Goal: Task Accomplishment & Management: Manage account settings

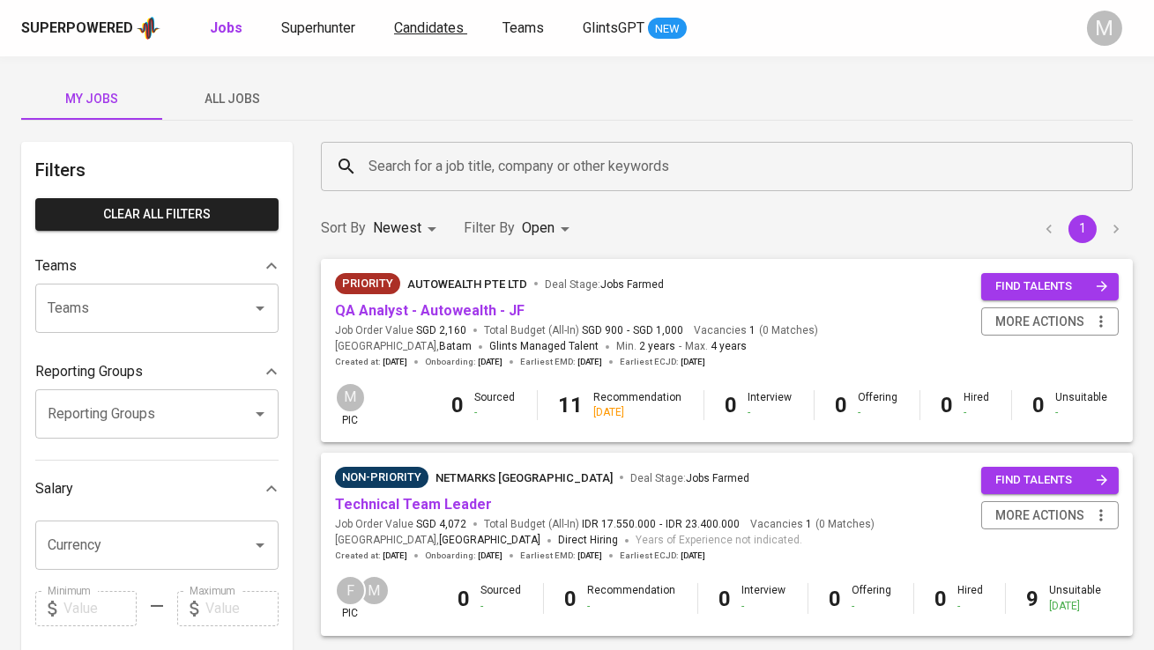
click at [414, 23] on span "Candidates" at bounding box center [429, 27] width 70 height 17
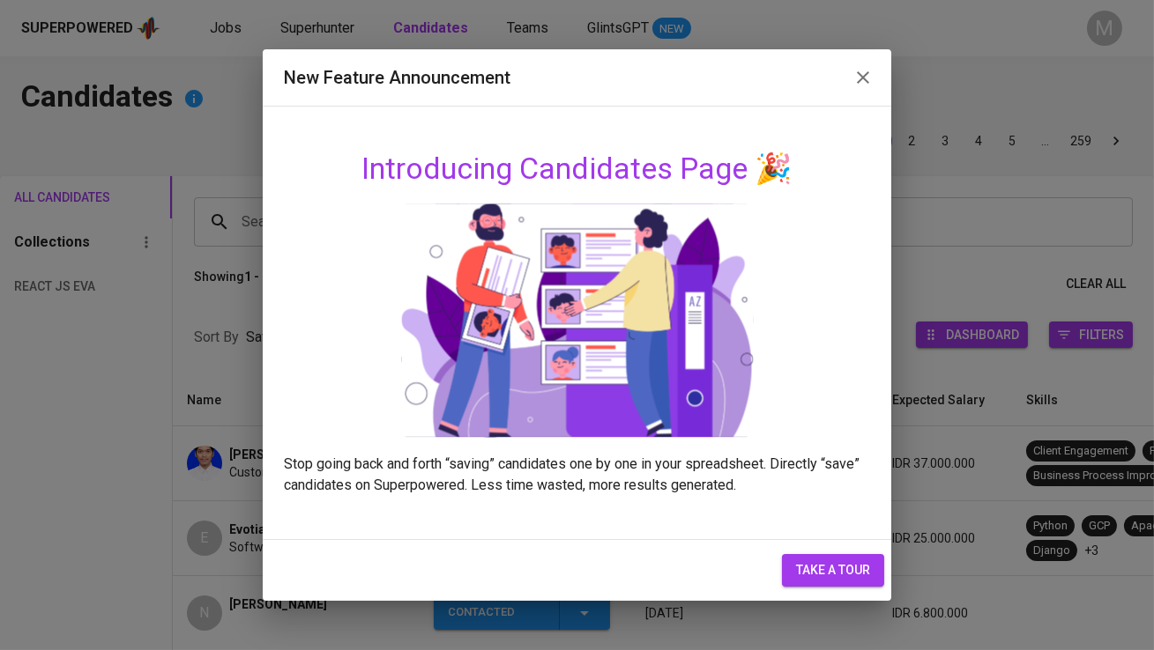
click at [867, 68] on icon "button" at bounding box center [862, 77] width 21 height 21
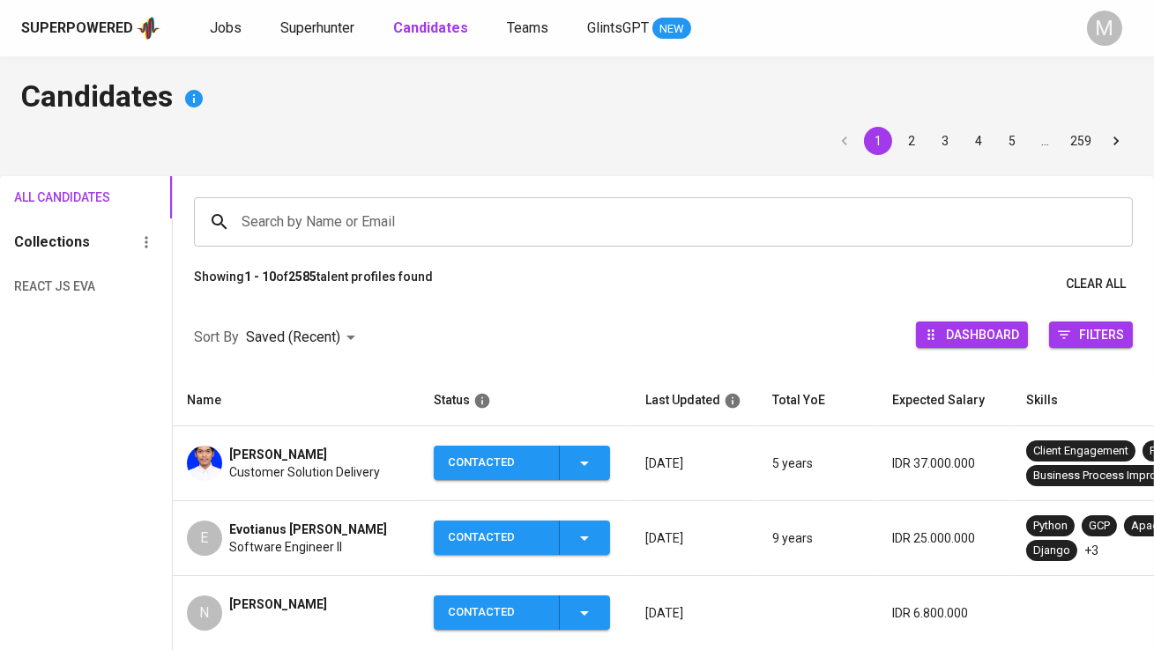
click at [510, 531] on div "Contacted" at bounding box center [496, 538] width 97 height 34
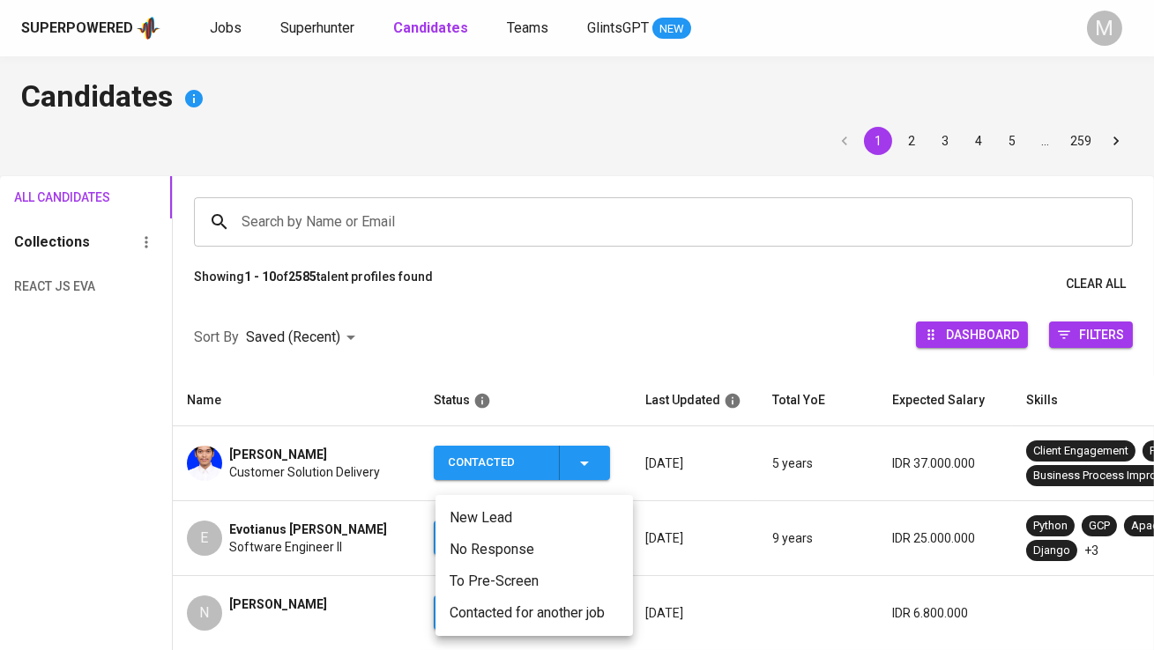
click at [521, 612] on li "Contacted for another job" at bounding box center [533, 614] width 197 height 32
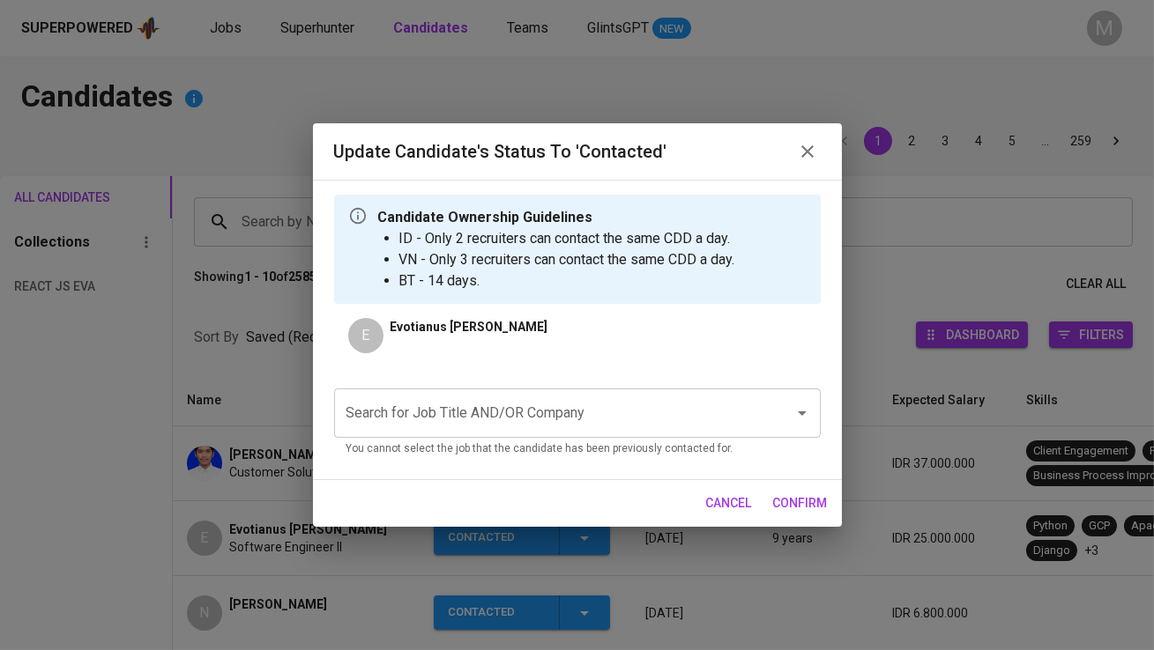
click at [479, 410] on input "Search for Job Title AND/OR Company" at bounding box center [552, 413] width 421 height 33
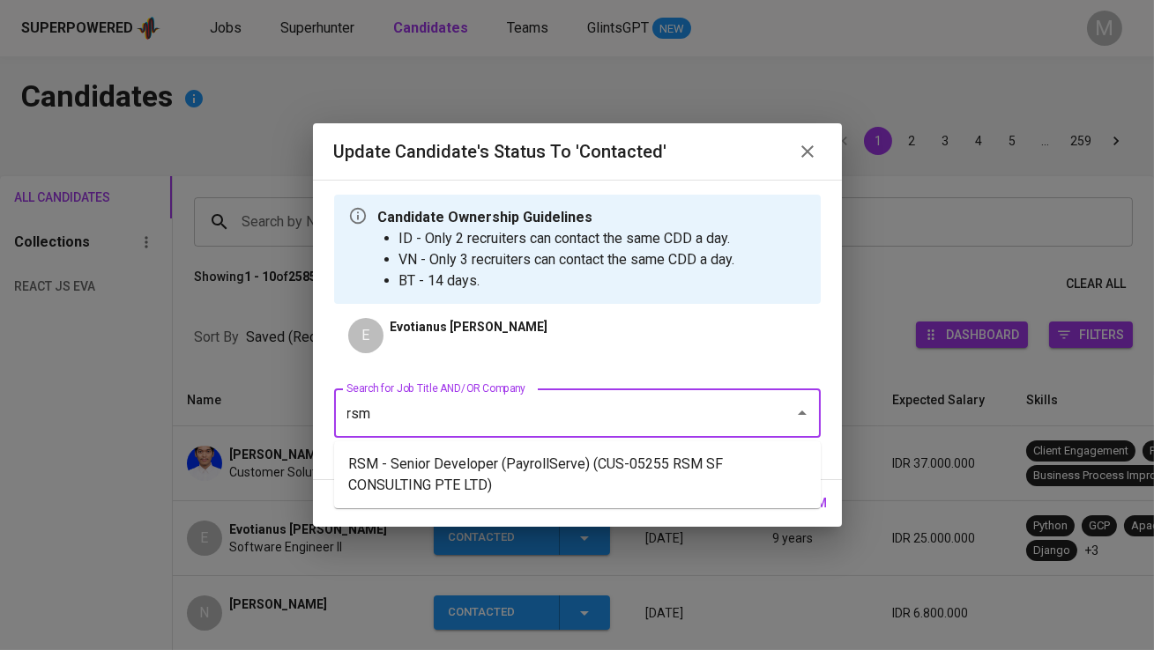
click at [520, 454] on li "RSM - Senior Developer (PayrollServe) (CUS-05255 RSM SF CONSULTING PTE LTD)" at bounding box center [577, 475] width 487 height 53
type input "rsm"
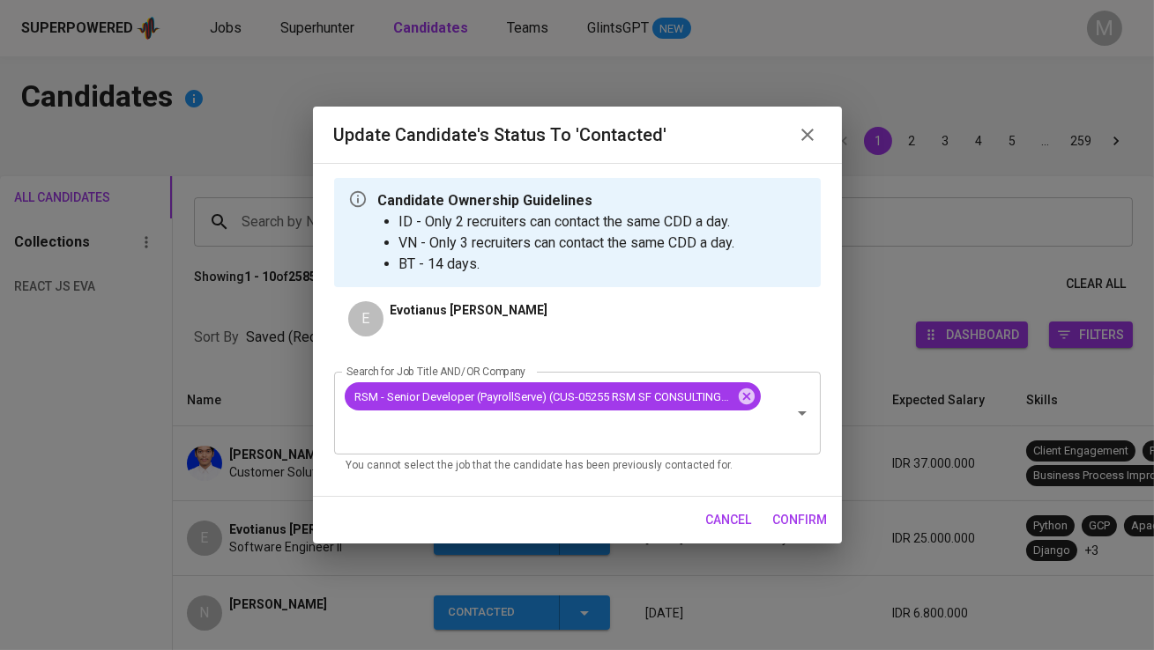
click at [811, 522] on span "confirm" at bounding box center [800, 520] width 55 height 22
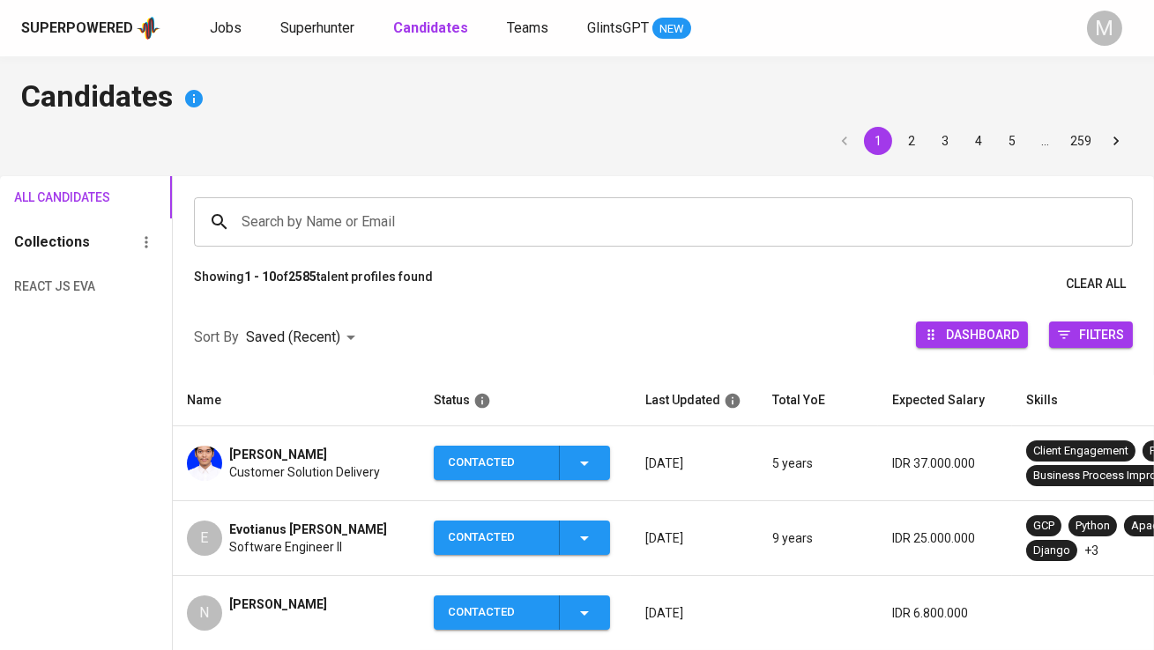
click at [253, 446] on span "[PERSON_NAME]" at bounding box center [278, 455] width 98 height 18
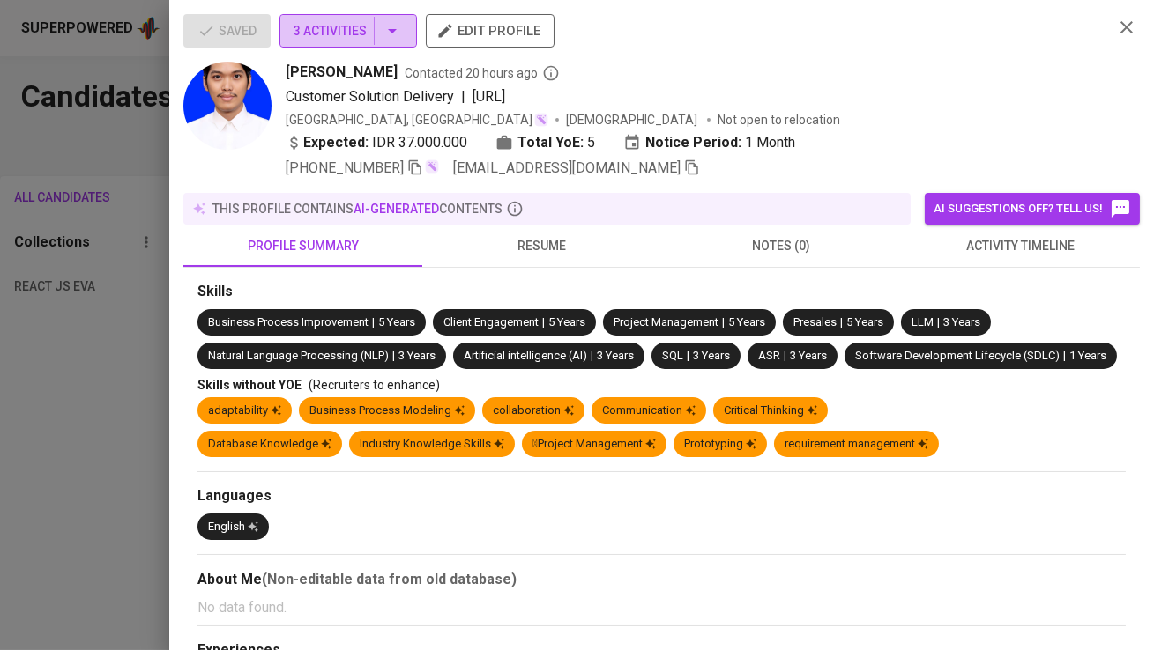
click at [363, 25] on span "3 Activities" at bounding box center [348, 31] width 109 height 22
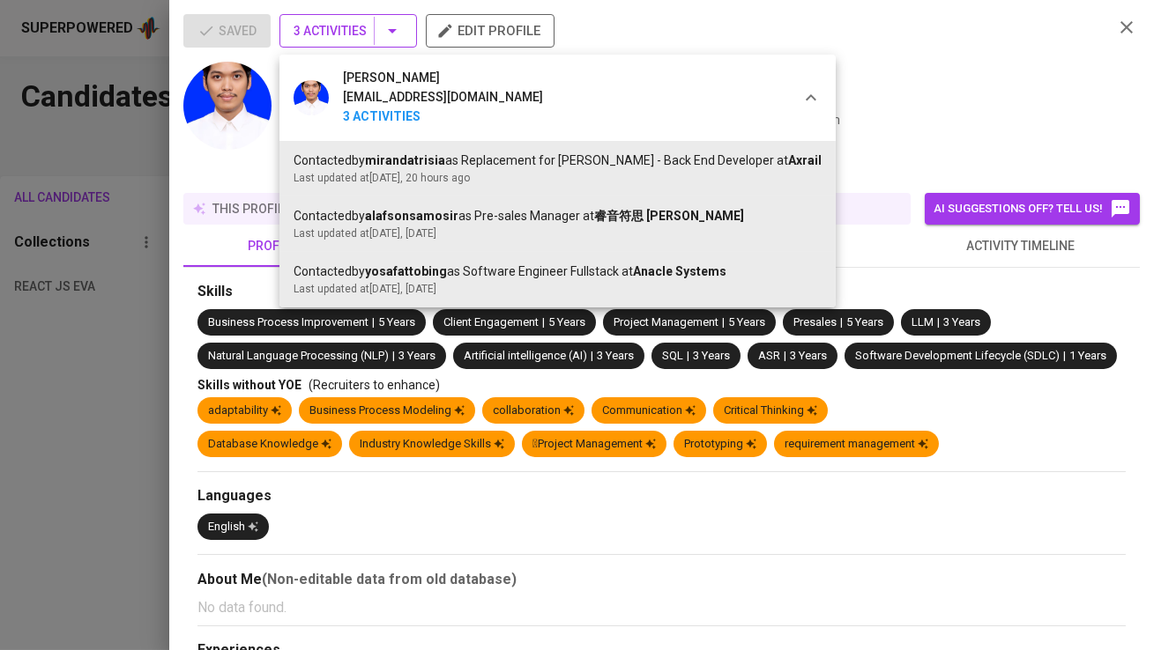
click at [363, 25] on div at bounding box center [577, 325] width 1154 height 650
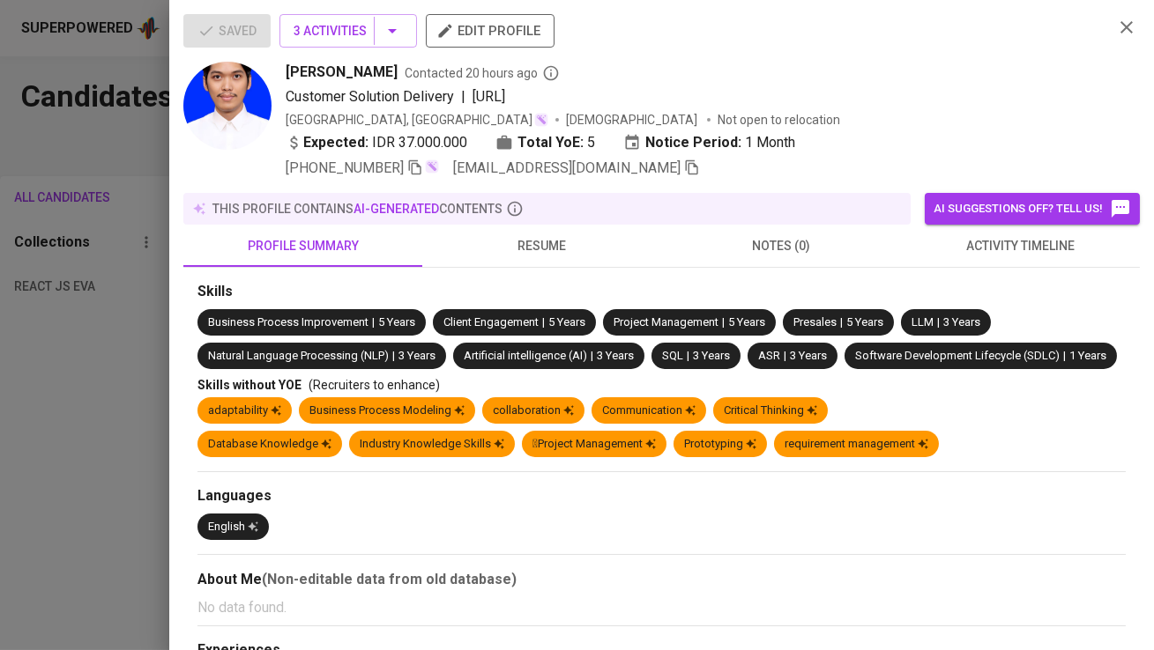
click at [46, 505] on div at bounding box center [577, 325] width 1154 height 650
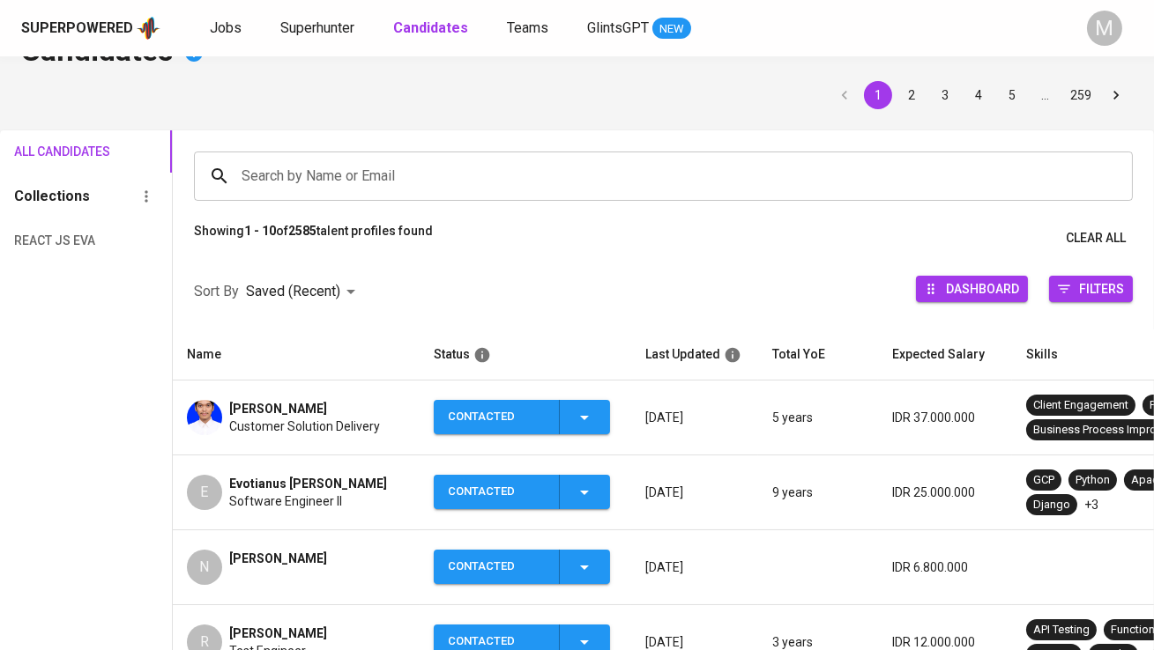
scroll to position [56, 0]
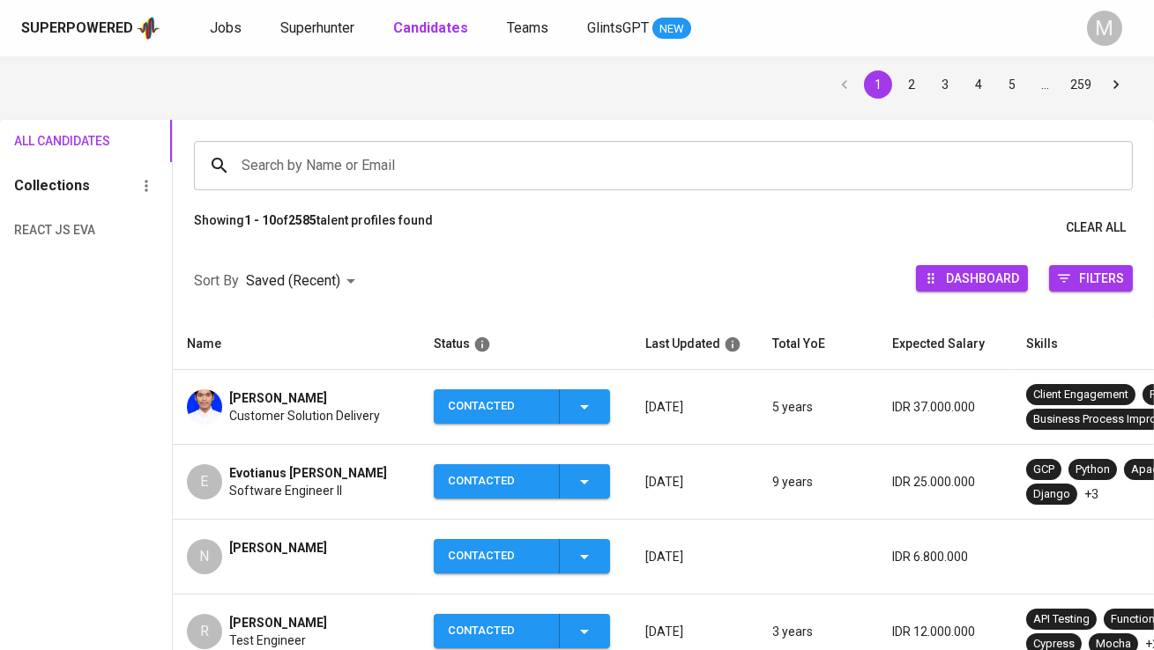
click at [501, 474] on div "Contacted" at bounding box center [496, 481] width 97 height 34
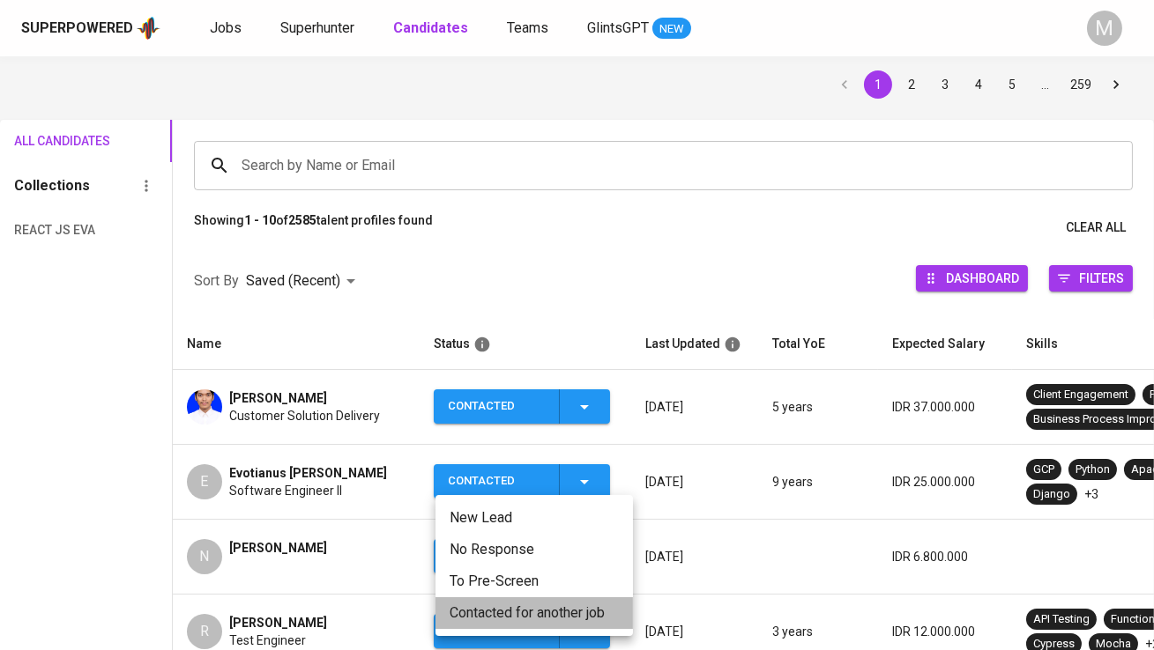
click at [524, 609] on li "Contacted for another job" at bounding box center [533, 614] width 197 height 32
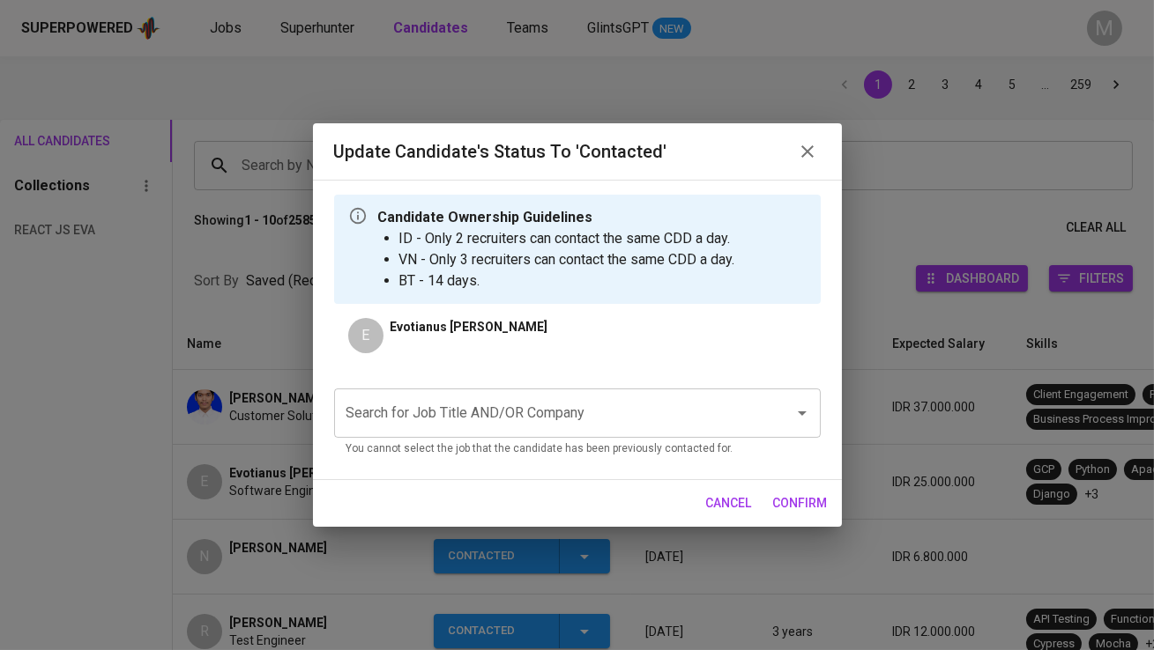
click at [487, 407] on input "Search for Job Title AND/OR Company" at bounding box center [552, 413] width 421 height 33
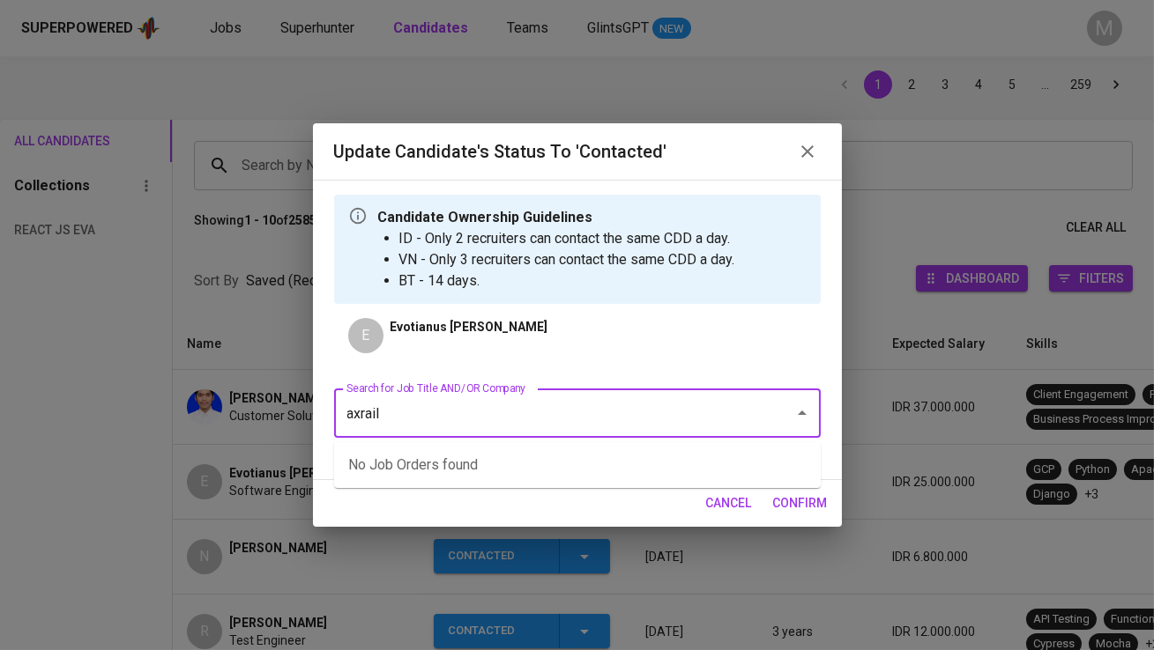
type input "axrail"
click at [250, 467] on div "Update Candidate's Status to 'Contacted' Candidate Ownership Guidelines ID - On…" at bounding box center [577, 325] width 1154 height 650
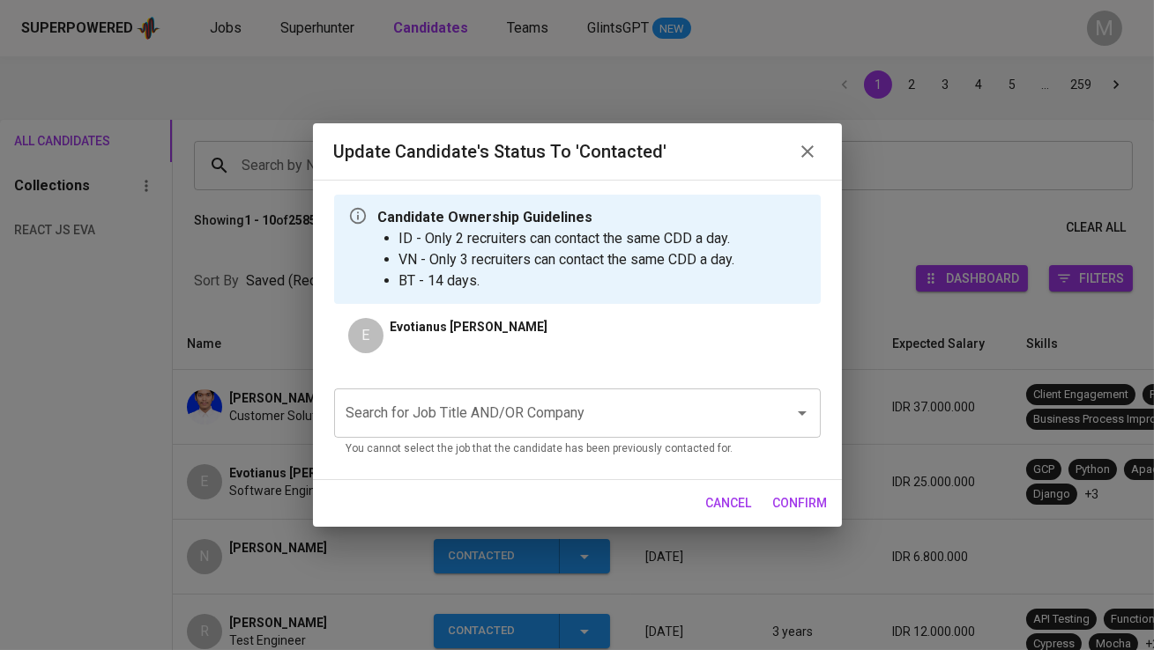
click at [135, 461] on div "Update Candidate's Status to 'Contacted' Candidate Ownership Guidelines ID - On…" at bounding box center [577, 325] width 1154 height 650
click at [197, 461] on div "Update Candidate's Status to 'Contacted' Candidate Ownership Guidelines ID - On…" at bounding box center [577, 325] width 1154 height 650
click at [813, 152] on icon "button" at bounding box center [807, 151] width 21 height 21
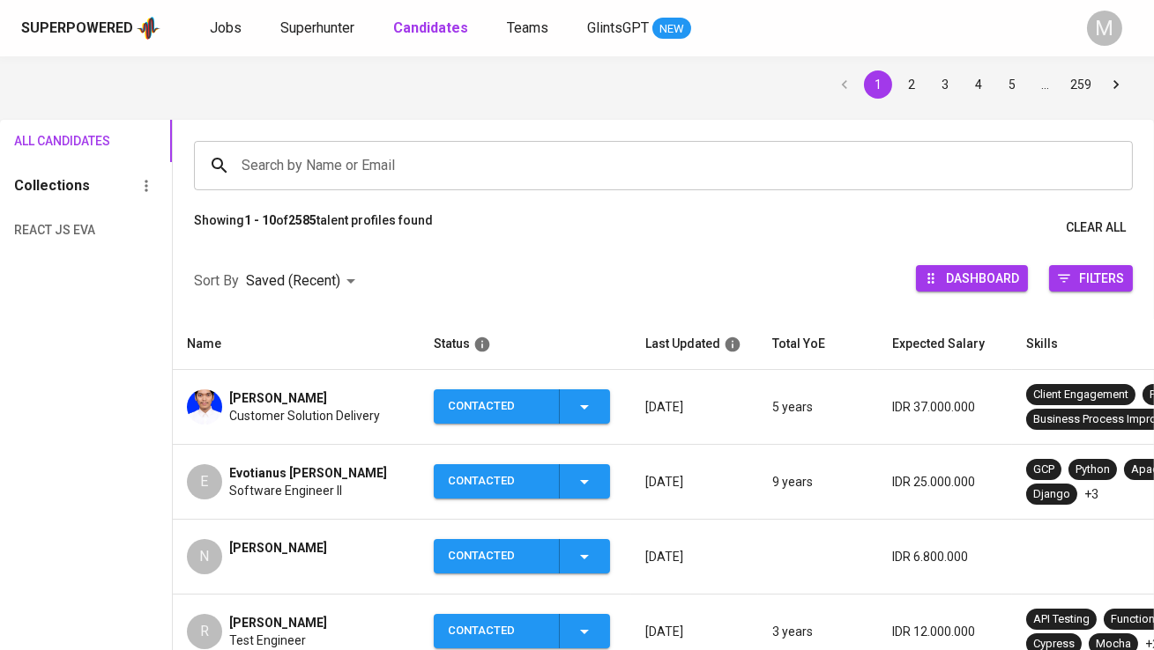
click at [295, 473] on span "Evotianus [PERSON_NAME]" at bounding box center [308, 473] width 158 height 18
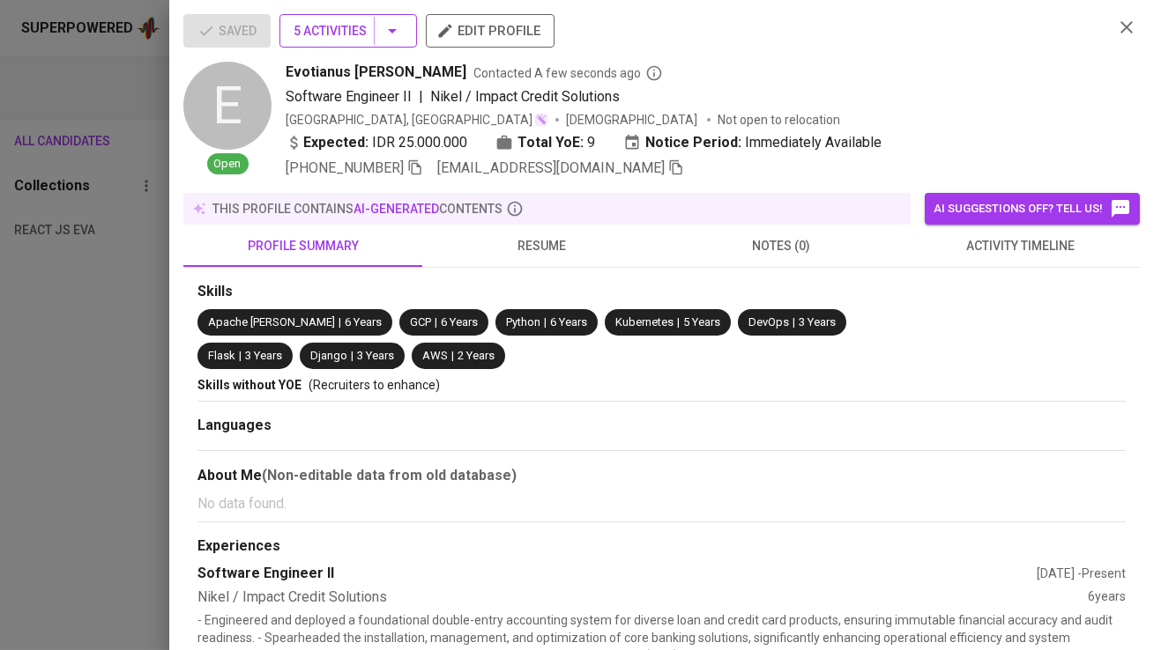
click at [376, 36] on span "5 Activities" at bounding box center [348, 31] width 109 height 22
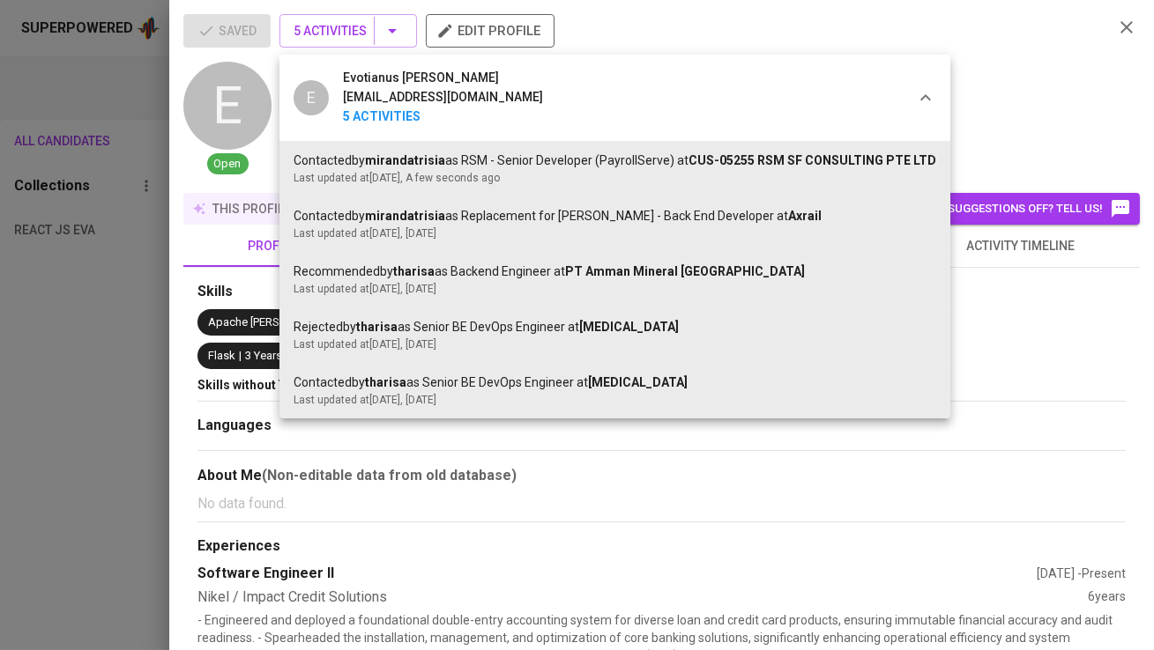
click at [0, 552] on div at bounding box center [577, 325] width 1154 height 650
